Goal: Task Accomplishment & Management: Manage account settings

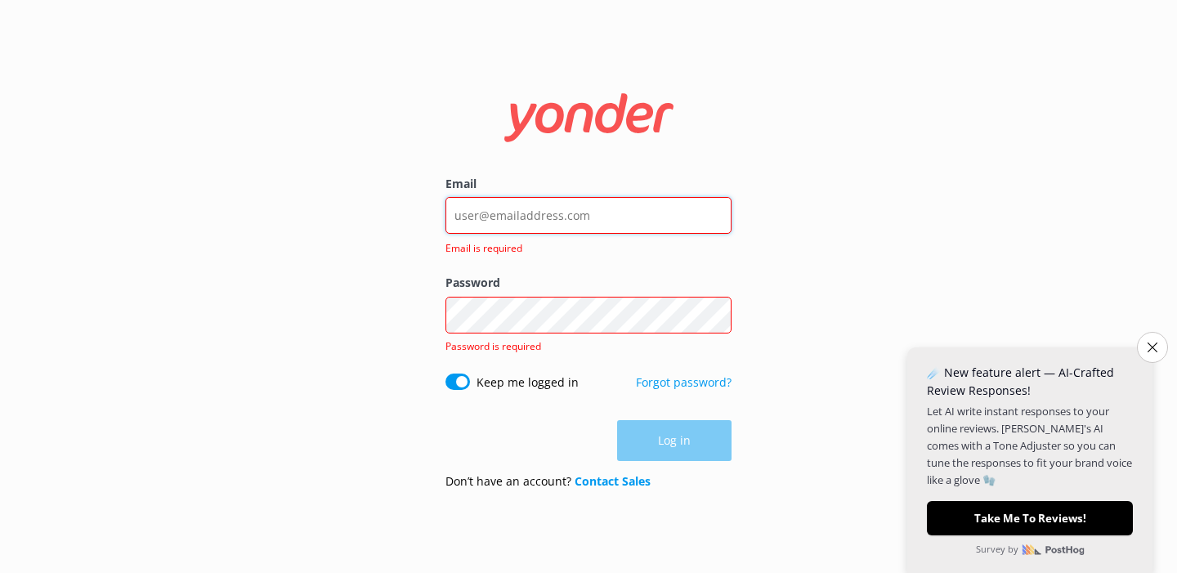
type input "[PERSON_NAME][EMAIL_ADDRESS][DOMAIN_NAME]"
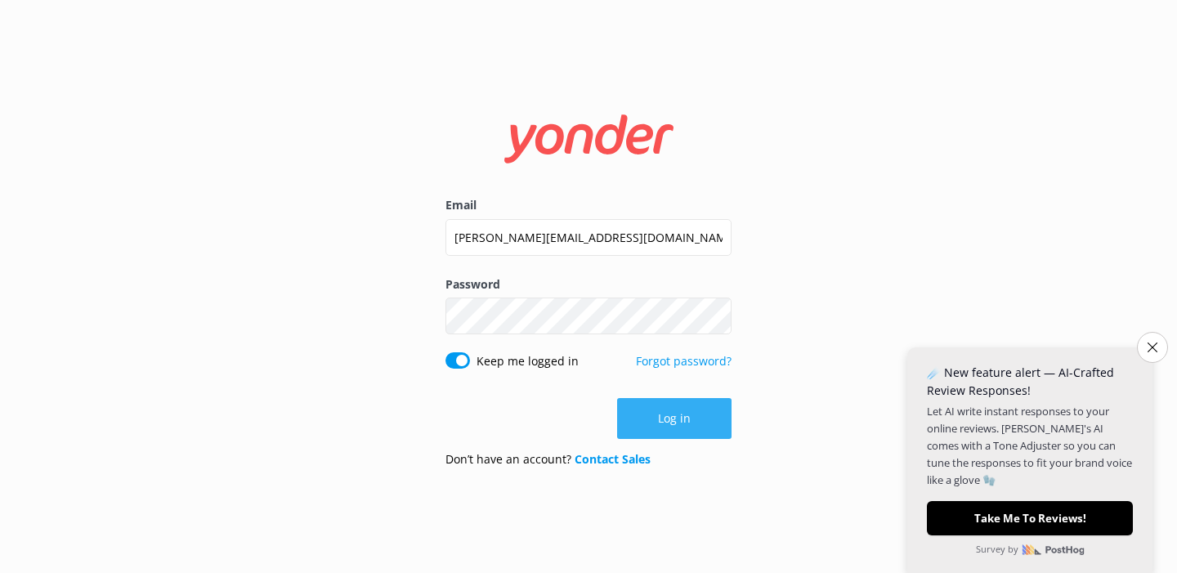
click at [647, 418] on button "Log in" at bounding box center [674, 418] width 114 height 41
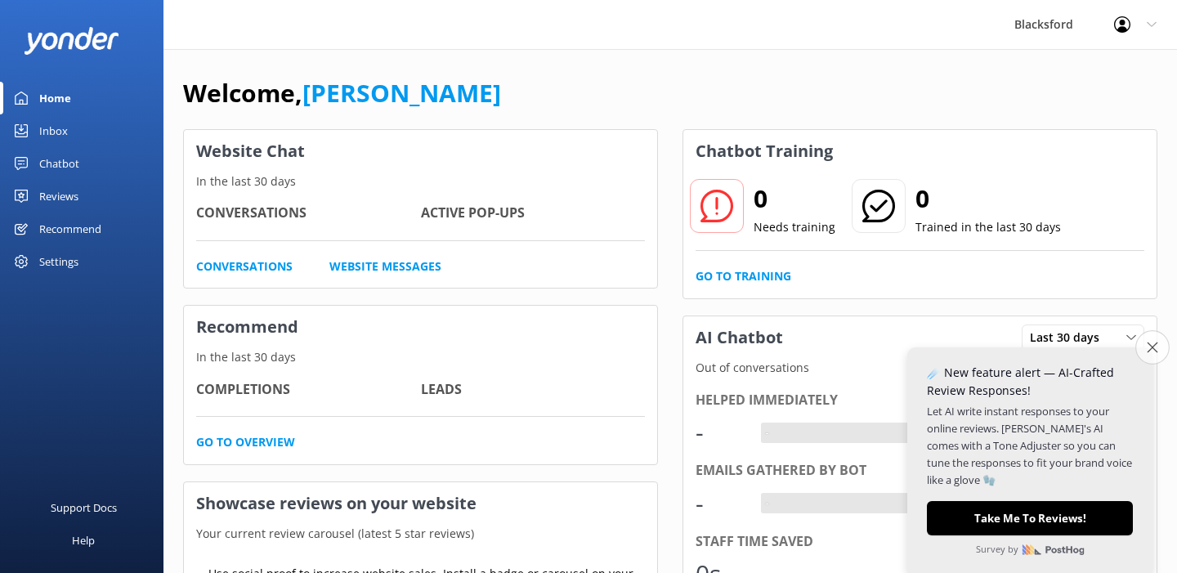
click at [1153, 346] on icon "Close survey" at bounding box center [1151, 347] width 11 height 11
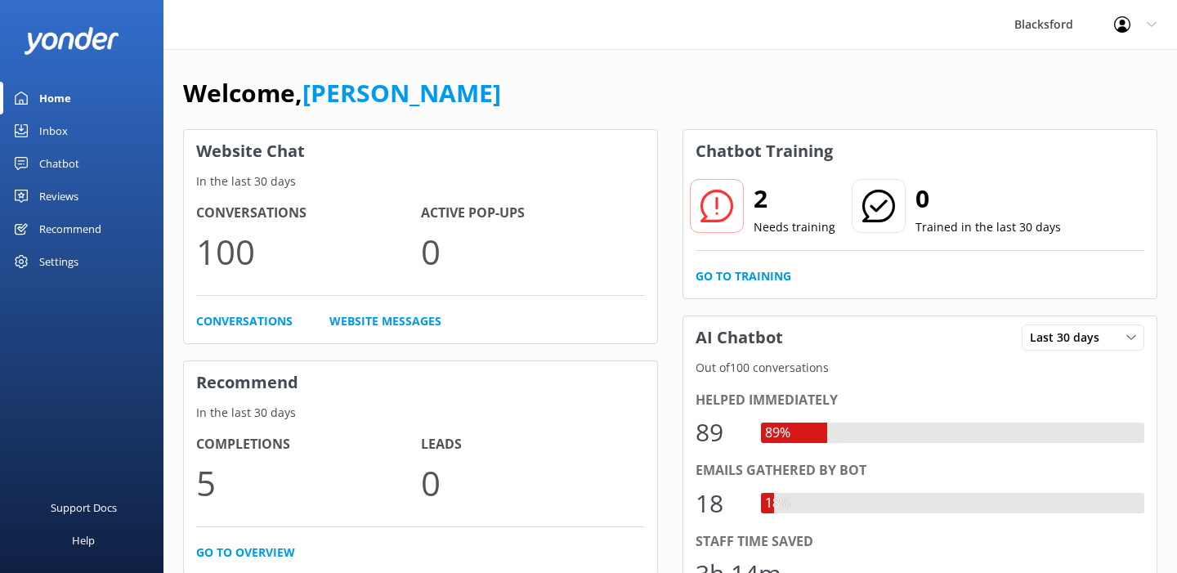
click at [47, 132] on div "Inbox" at bounding box center [53, 130] width 29 height 33
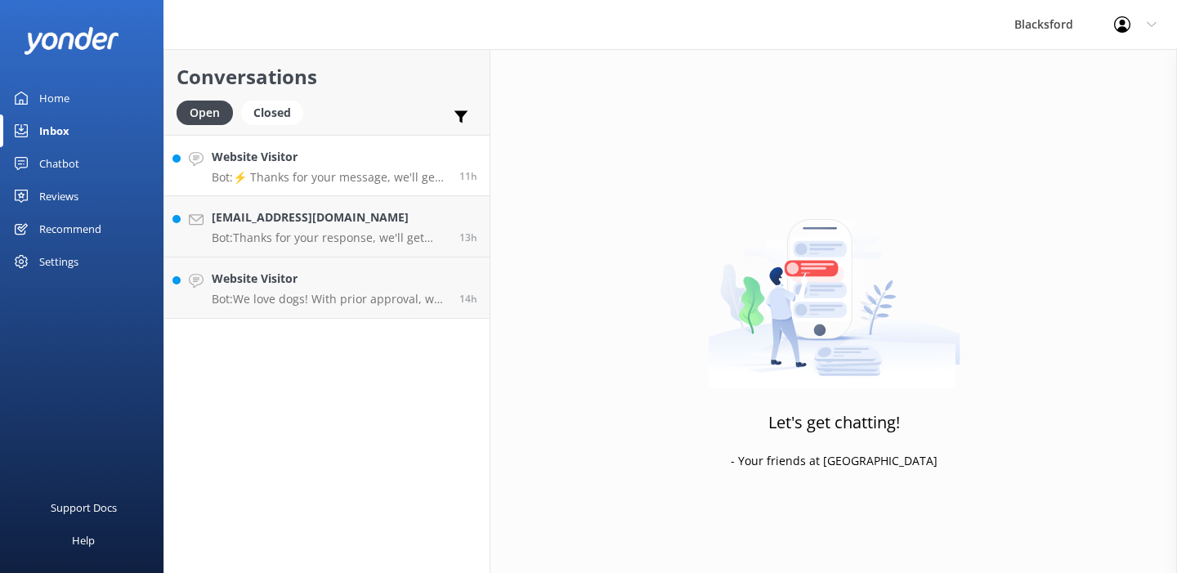
click at [328, 190] on link "Website Visitor Bot: ⚡ Thanks for your message, we'll get back to you as soon a…" at bounding box center [326, 165] width 325 height 61
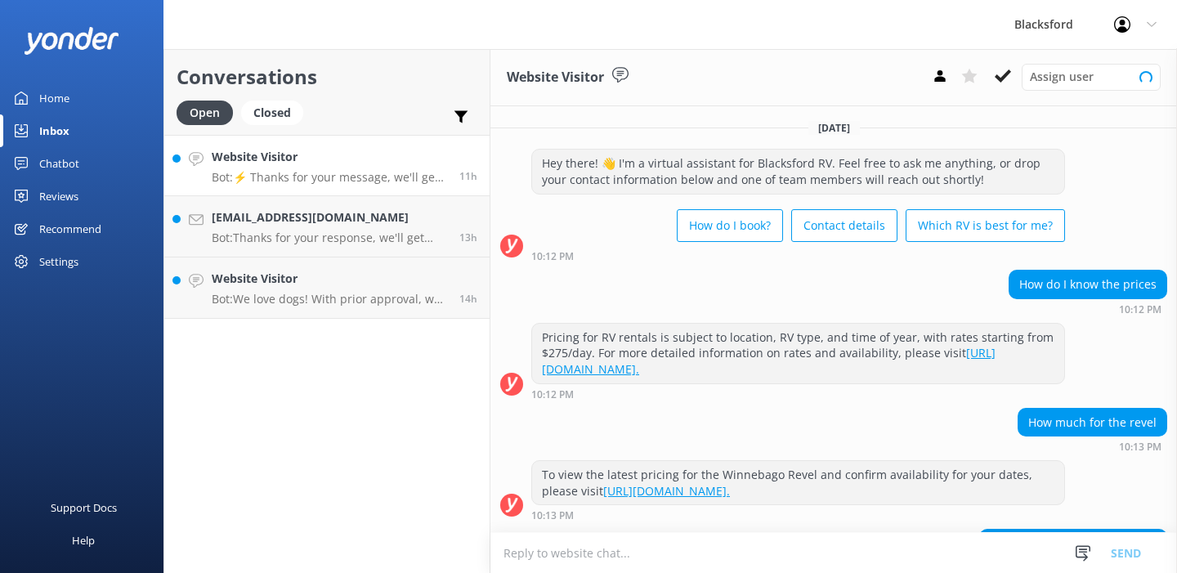
scroll to position [150, 0]
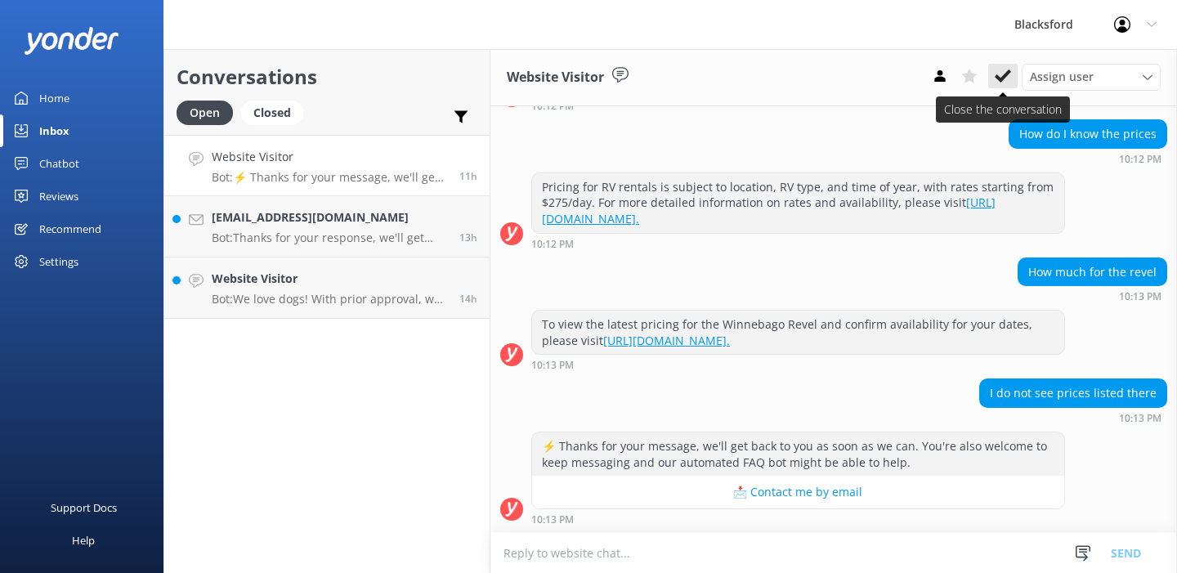
click at [1008, 75] on icon at bounding box center [1002, 76] width 16 height 16
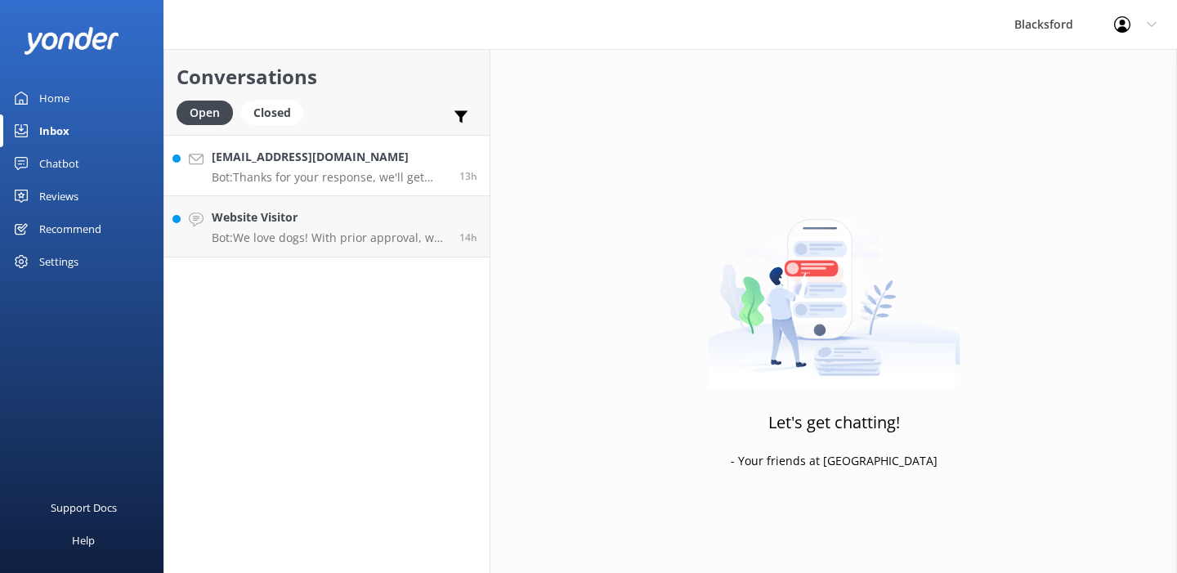
click at [402, 180] on p "Bot: Thanks for your response, we'll get back to you as soon as we can during o…" at bounding box center [329, 177] width 235 height 15
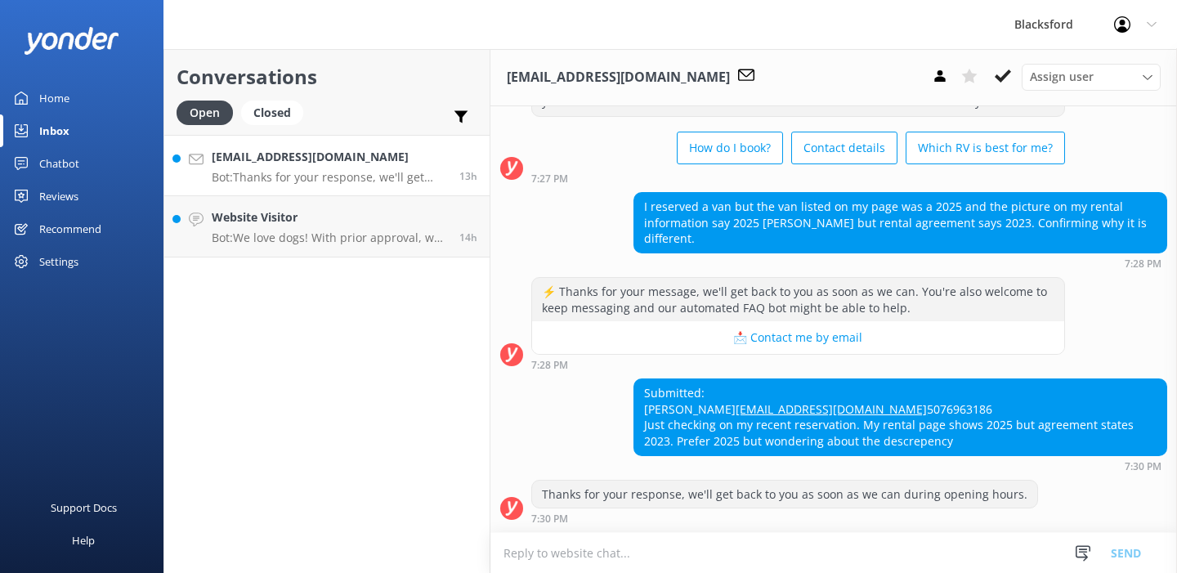
scroll to position [92, 0]
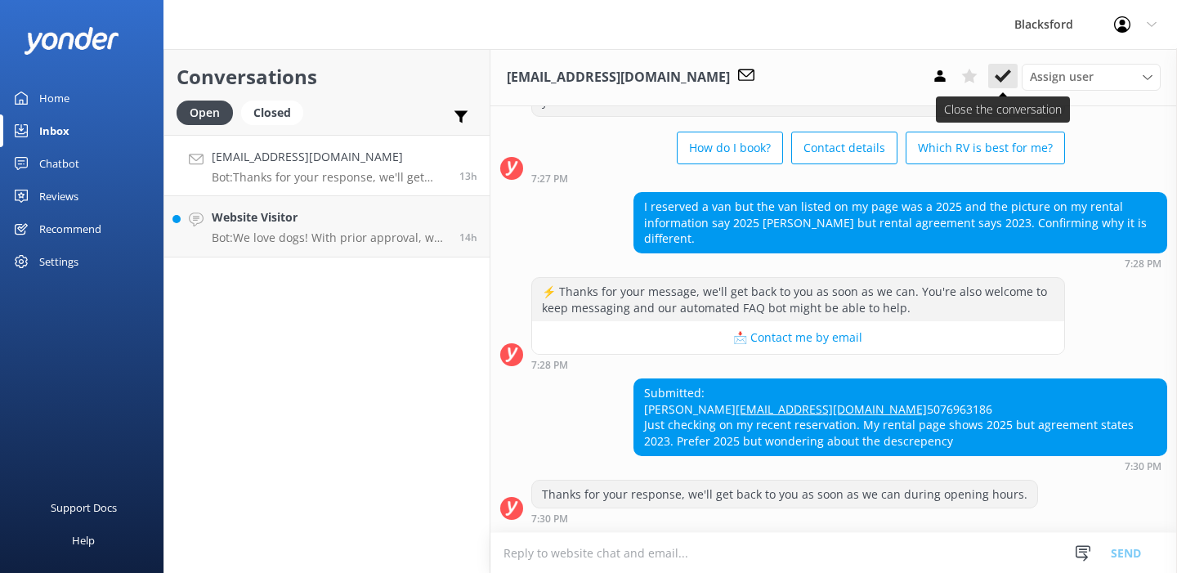
click at [1002, 71] on icon at bounding box center [1002, 76] width 16 height 16
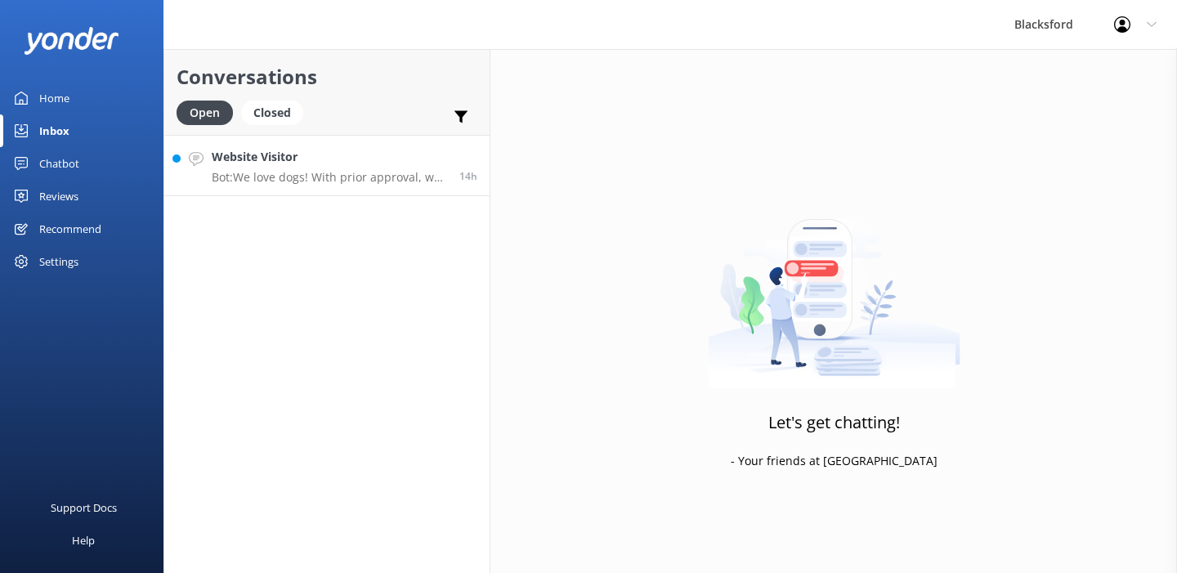
click at [415, 173] on p "Bot: We love dogs! With prior approval, we allow well-behaved, small and medium…" at bounding box center [329, 177] width 235 height 15
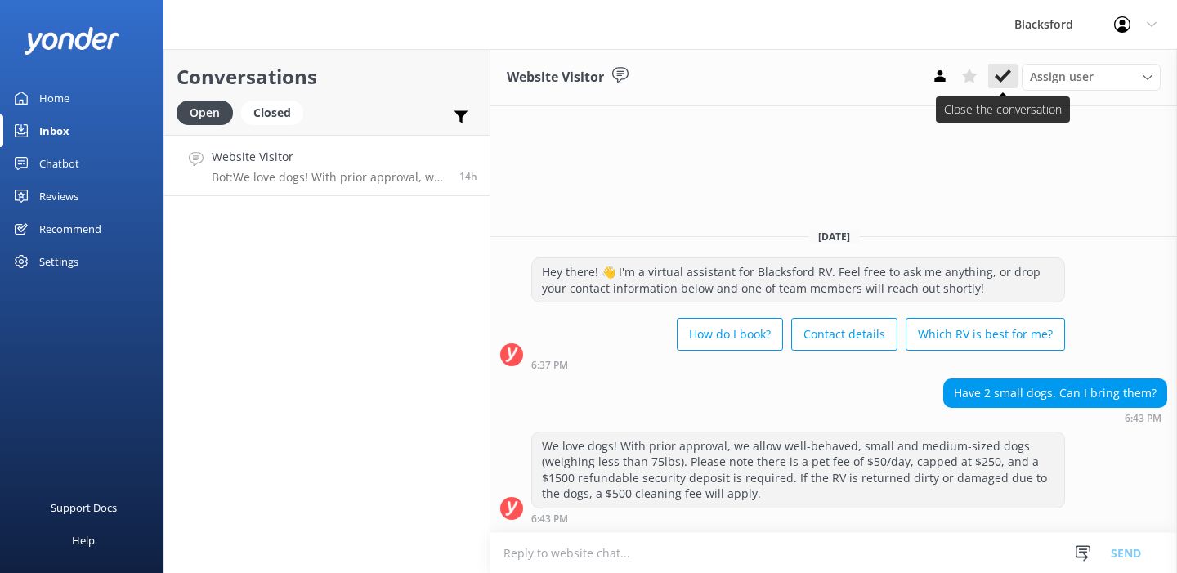
click at [1006, 71] on icon at bounding box center [1002, 76] width 16 height 16
